Goal: Navigation & Orientation: Understand site structure

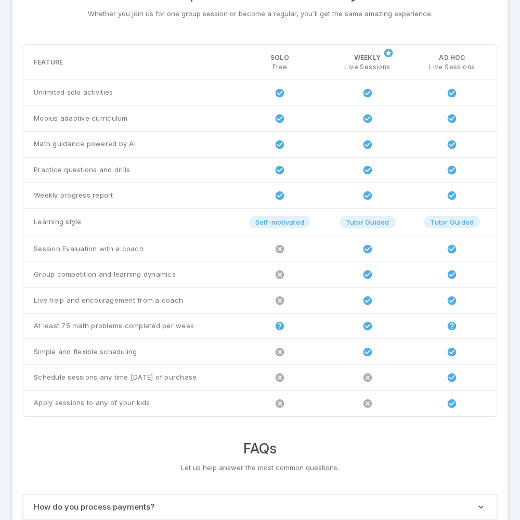
scroll to position [797, 0]
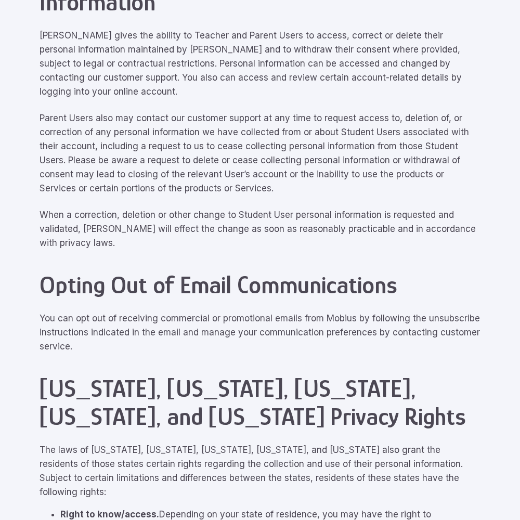
scroll to position [4677, 0]
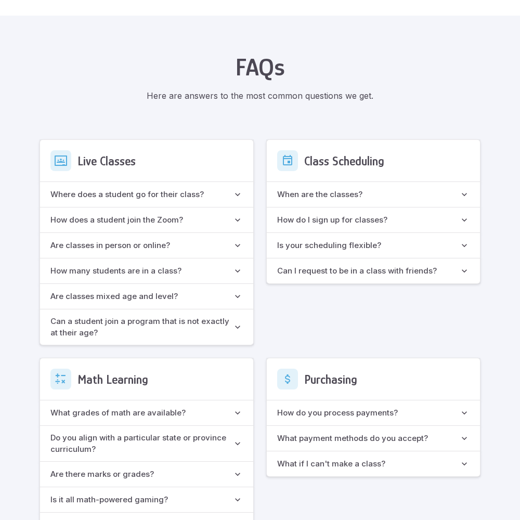
scroll to position [923, 0]
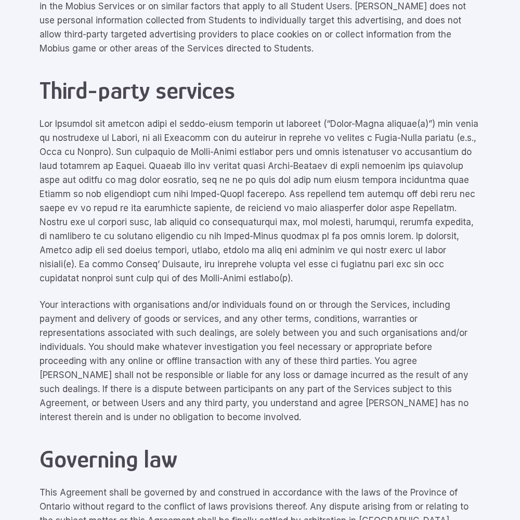
scroll to position [4677, 0]
